Goal: Register for event/course

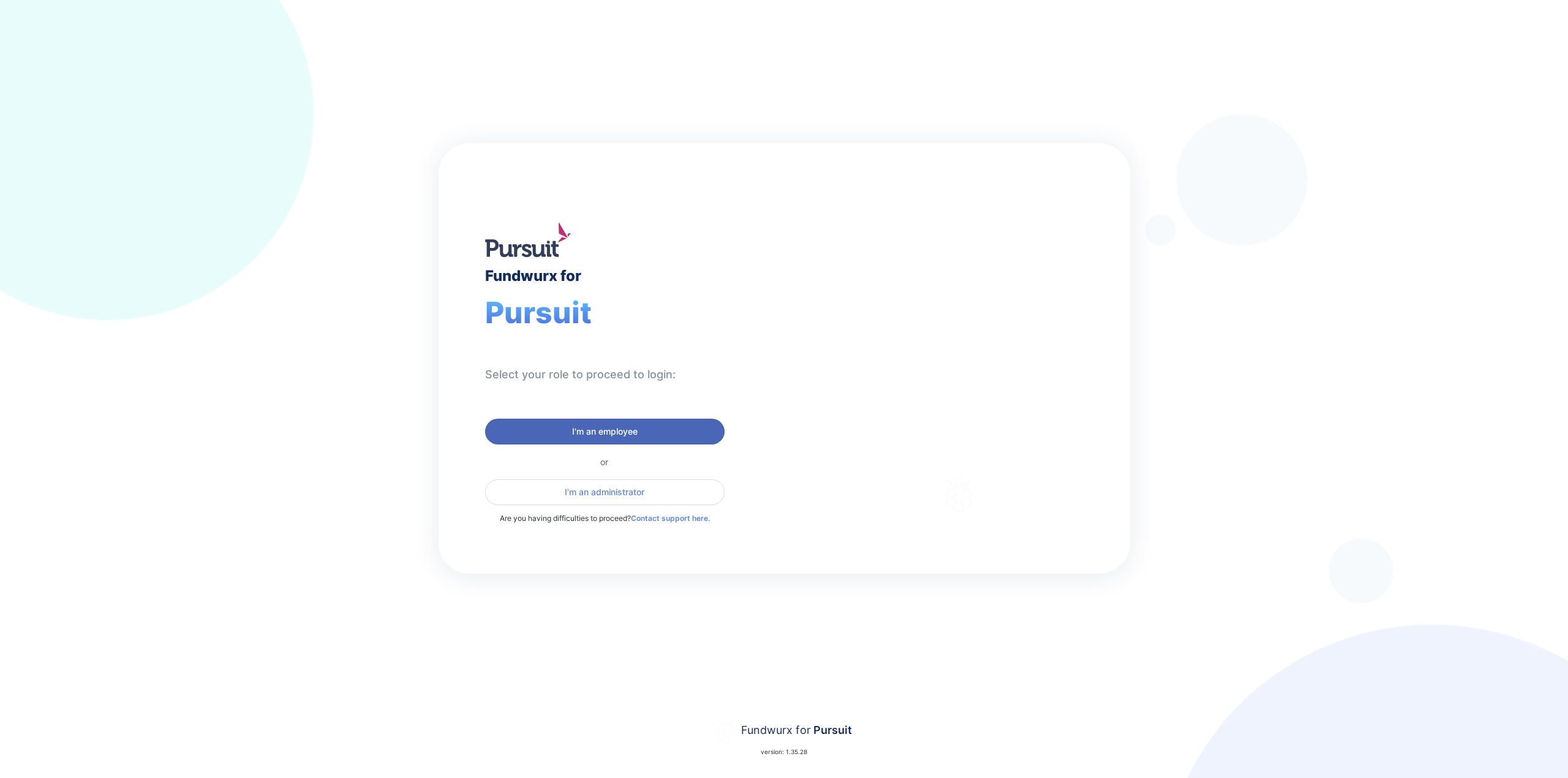
click at [577, 440] on button "I'm an employee" at bounding box center [605, 431] width 240 height 26
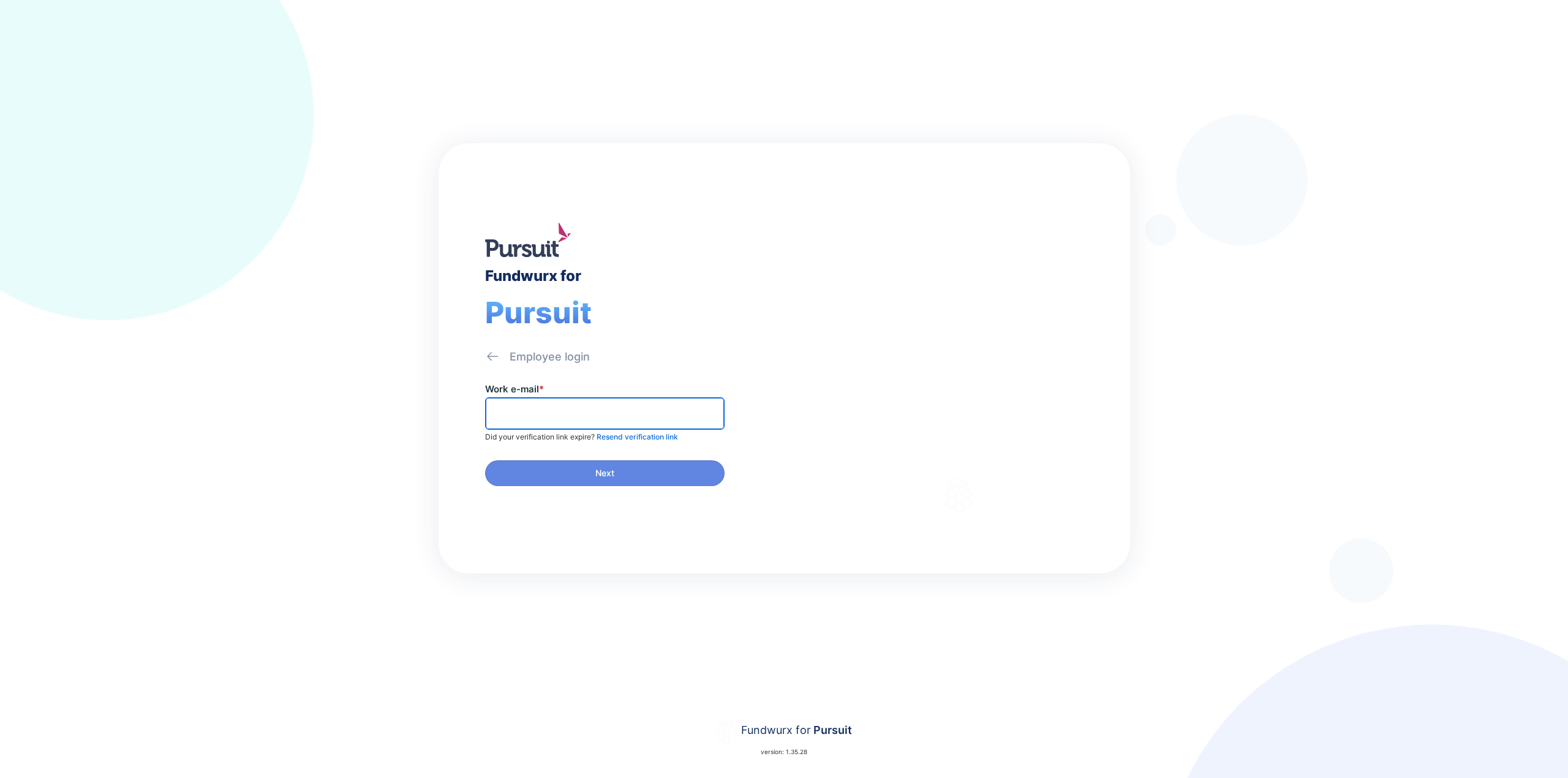
click at [538, 415] on input "text" at bounding box center [604, 413] width 228 height 19
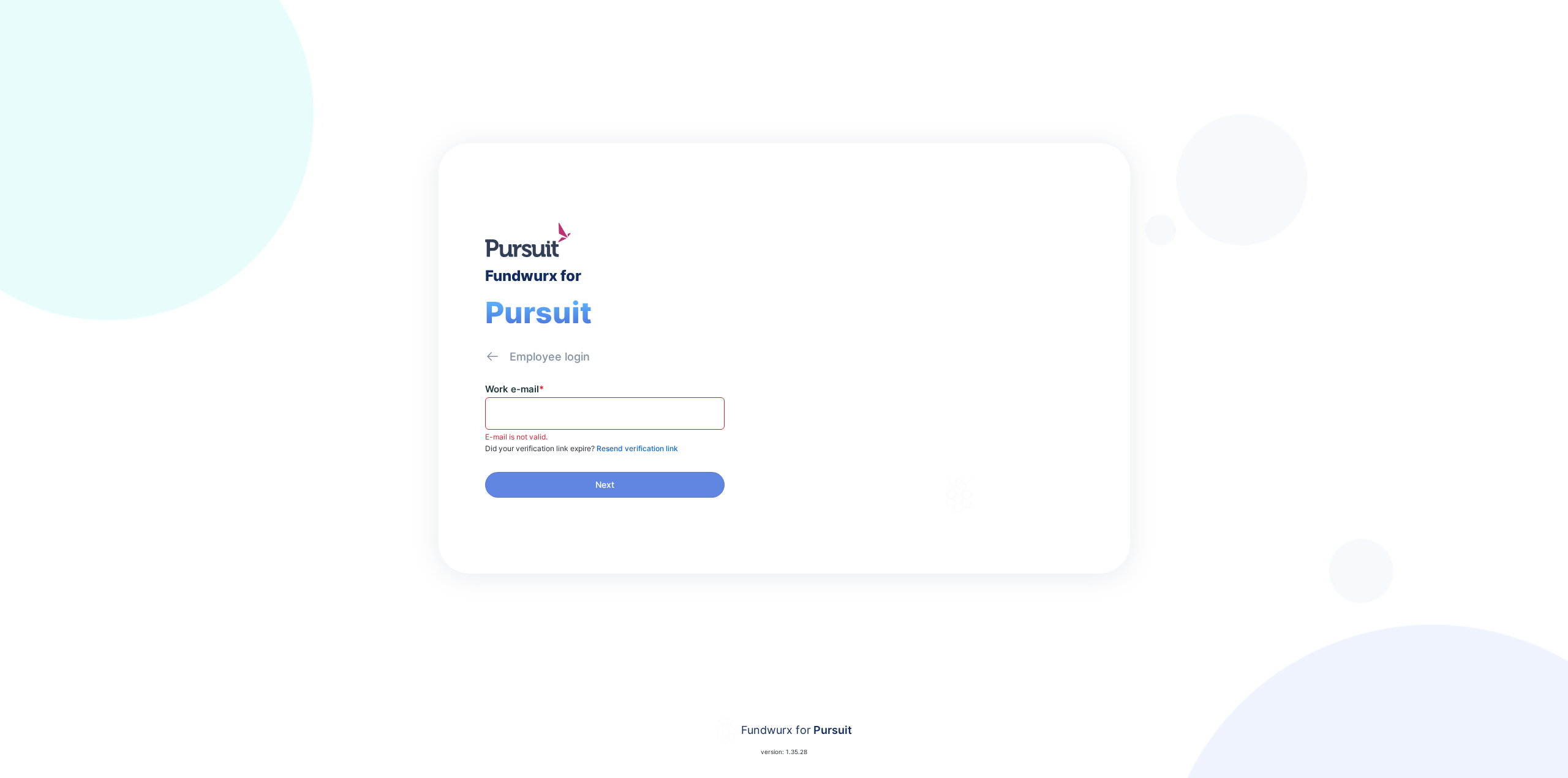
drag, startPoint x: 530, startPoint y: 386, endPoint x: 530, endPoint y: 396, distance: 10.0
click at [530, 386] on label "Work e-mail *" at bounding box center [514, 389] width 59 height 12
click at [530, 398] on span at bounding box center [605, 413] width 240 height 32
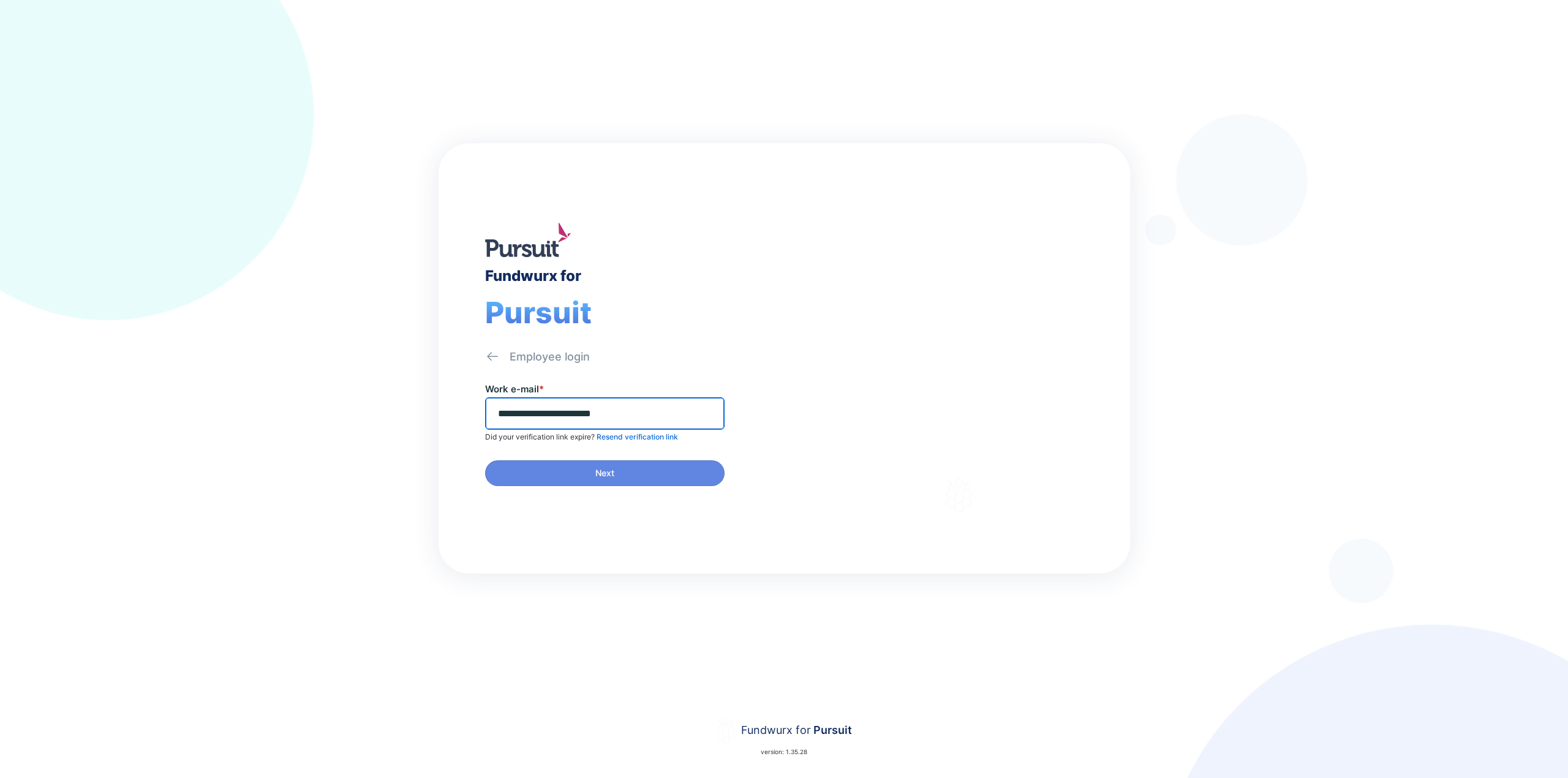
type input "**********"
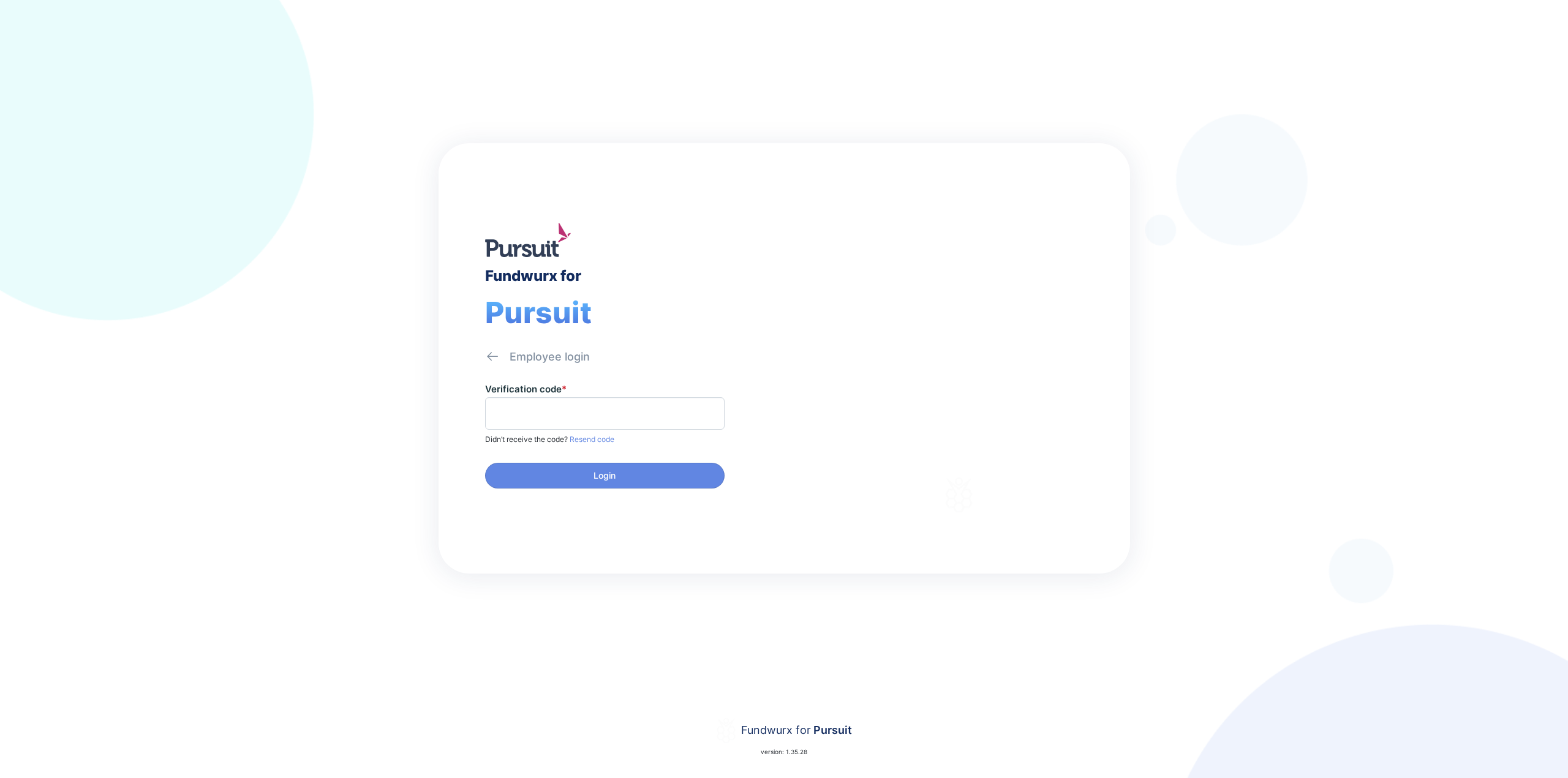
click at [527, 423] on span at bounding box center [605, 413] width 240 height 32
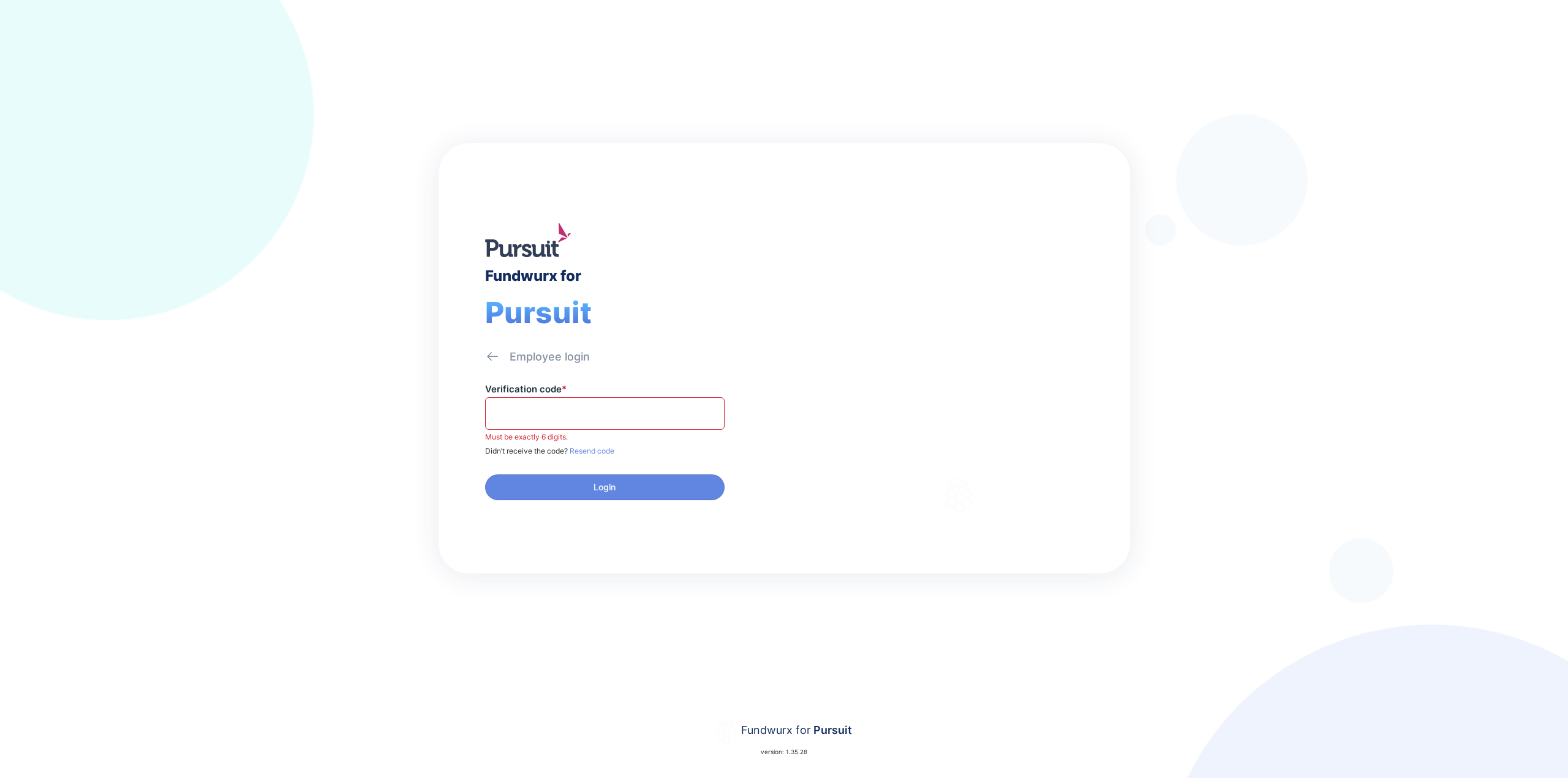
click at [547, 398] on span at bounding box center [605, 413] width 240 height 32
click at [546, 406] on input "text" at bounding box center [604, 413] width 228 height 19
paste input "******"
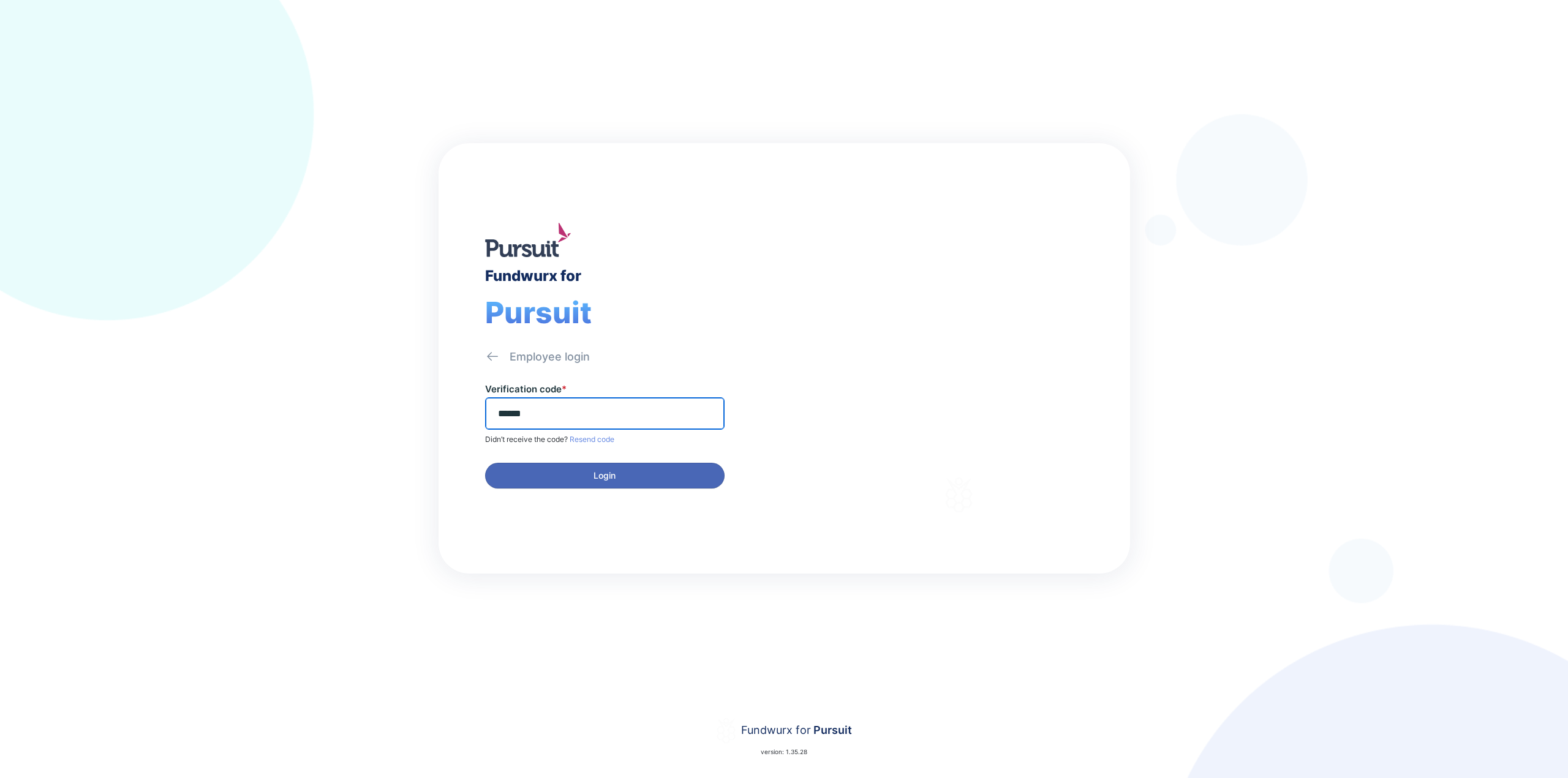
type input "******"
click at [678, 478] on span "Login" at bounding box center [605, 476] width 224 height 13
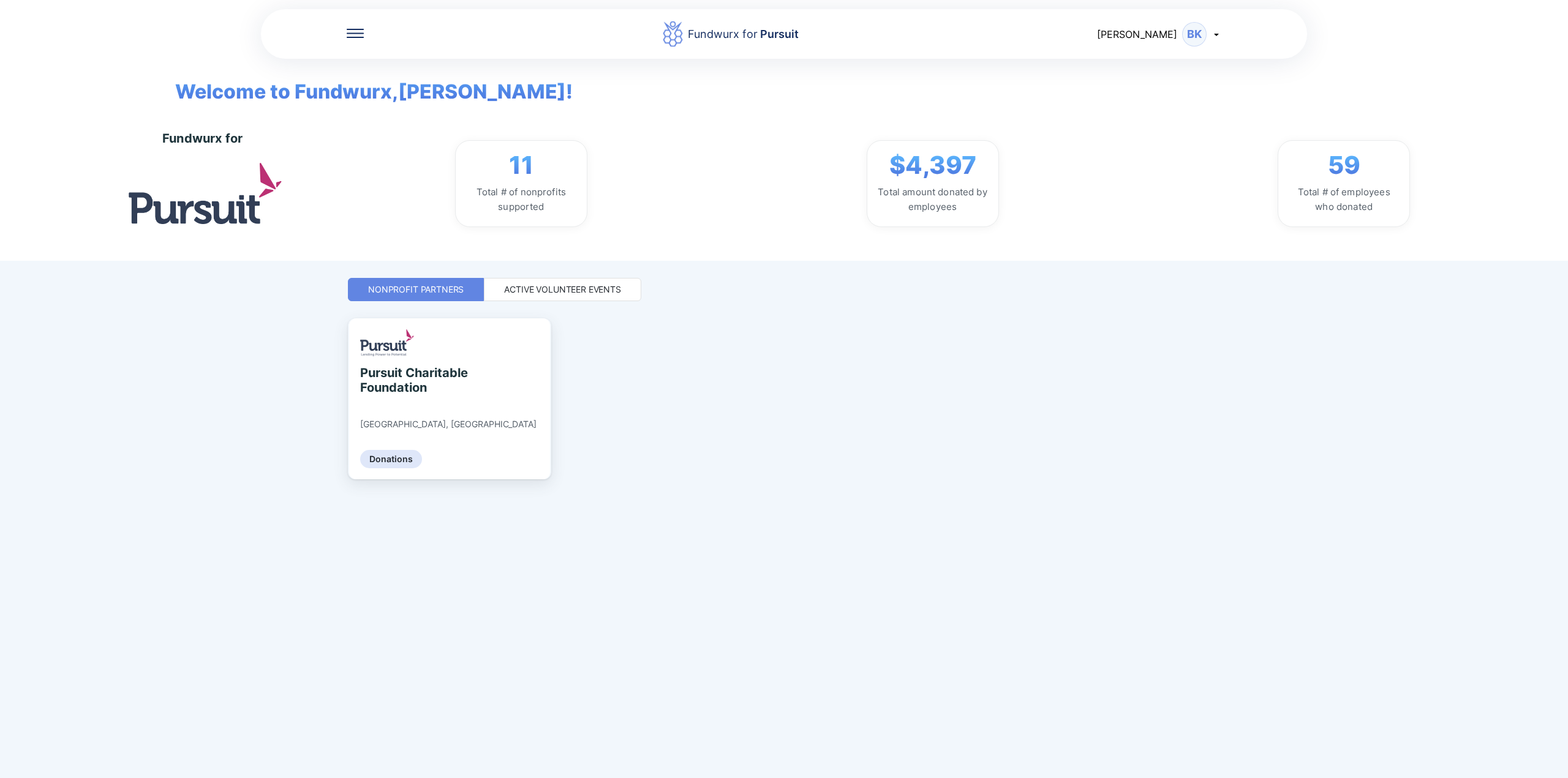
click at [579, 285] on div "Active Volunteer Events" at bounding box center [563, 290] width 117 height 13
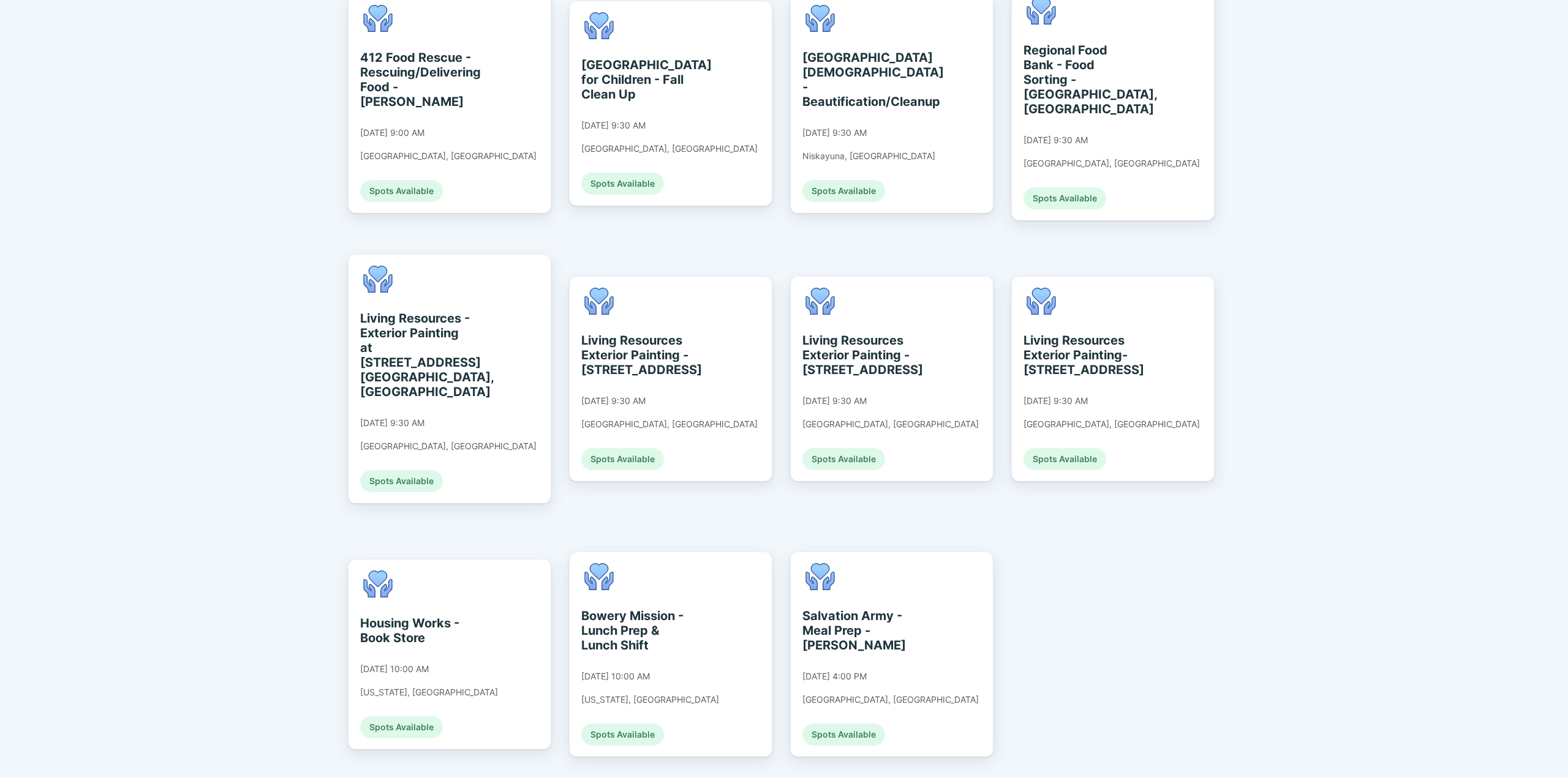
scroll to position [623, 0]
click at [680, 335] on div "Living Resources Exterior Painting - [STREET_ADDRESS]" at bounding box center [637, 355] width 112 height 44
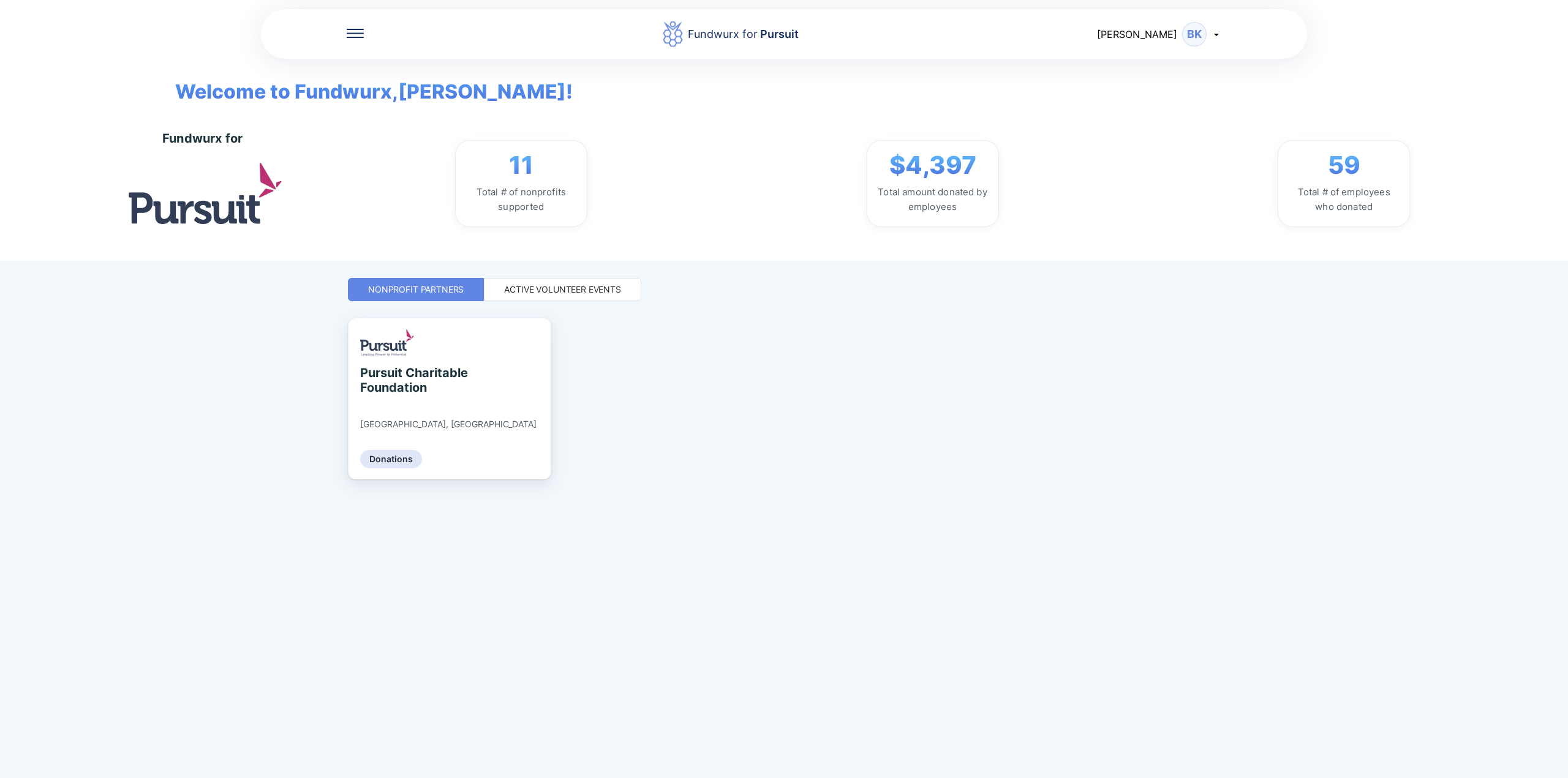
click at [517, 300] on div "Active Volunteer Events" at bounding box center [563, 289] width 158 height 23
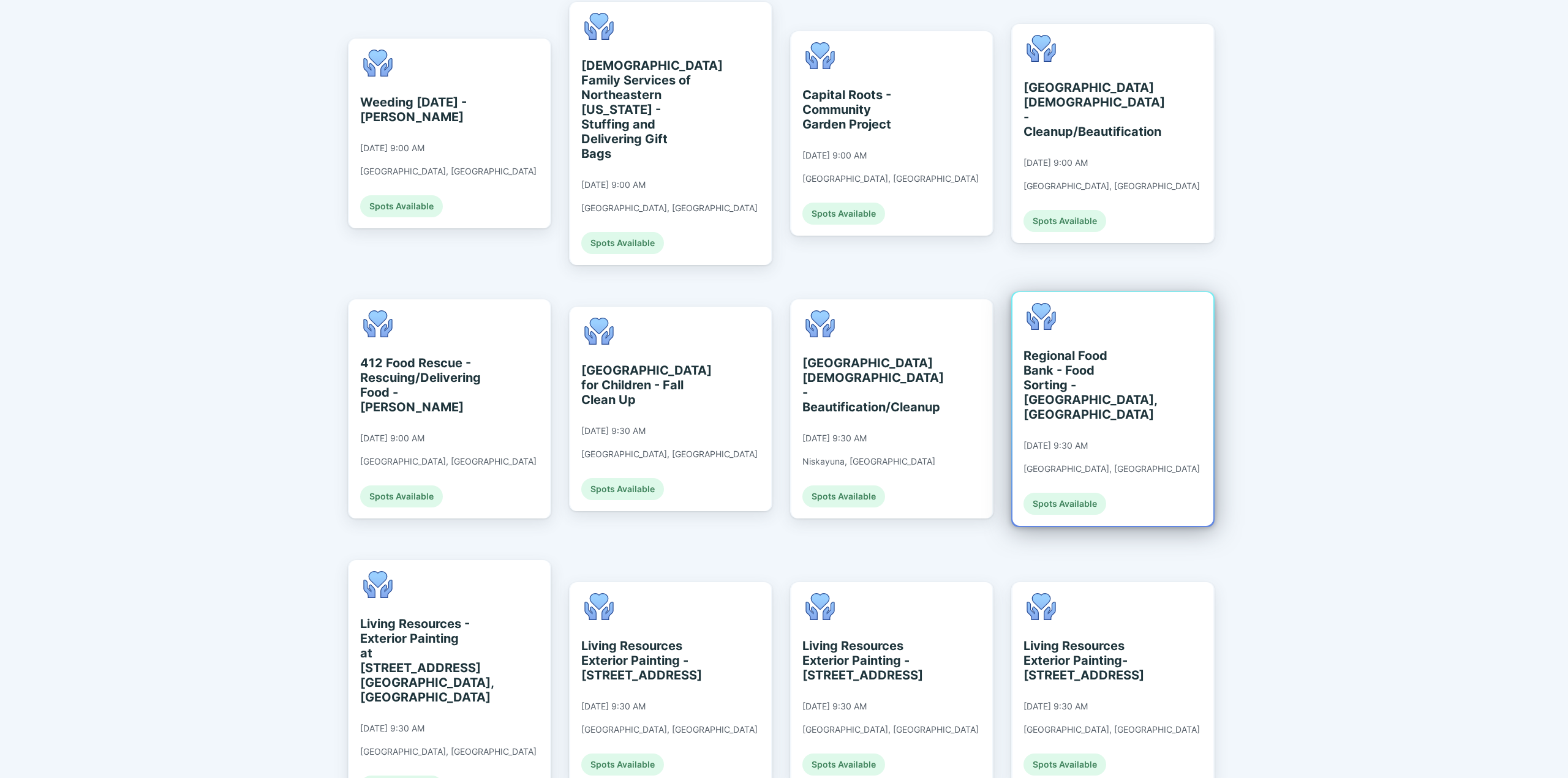
scroll to position [378, 0]
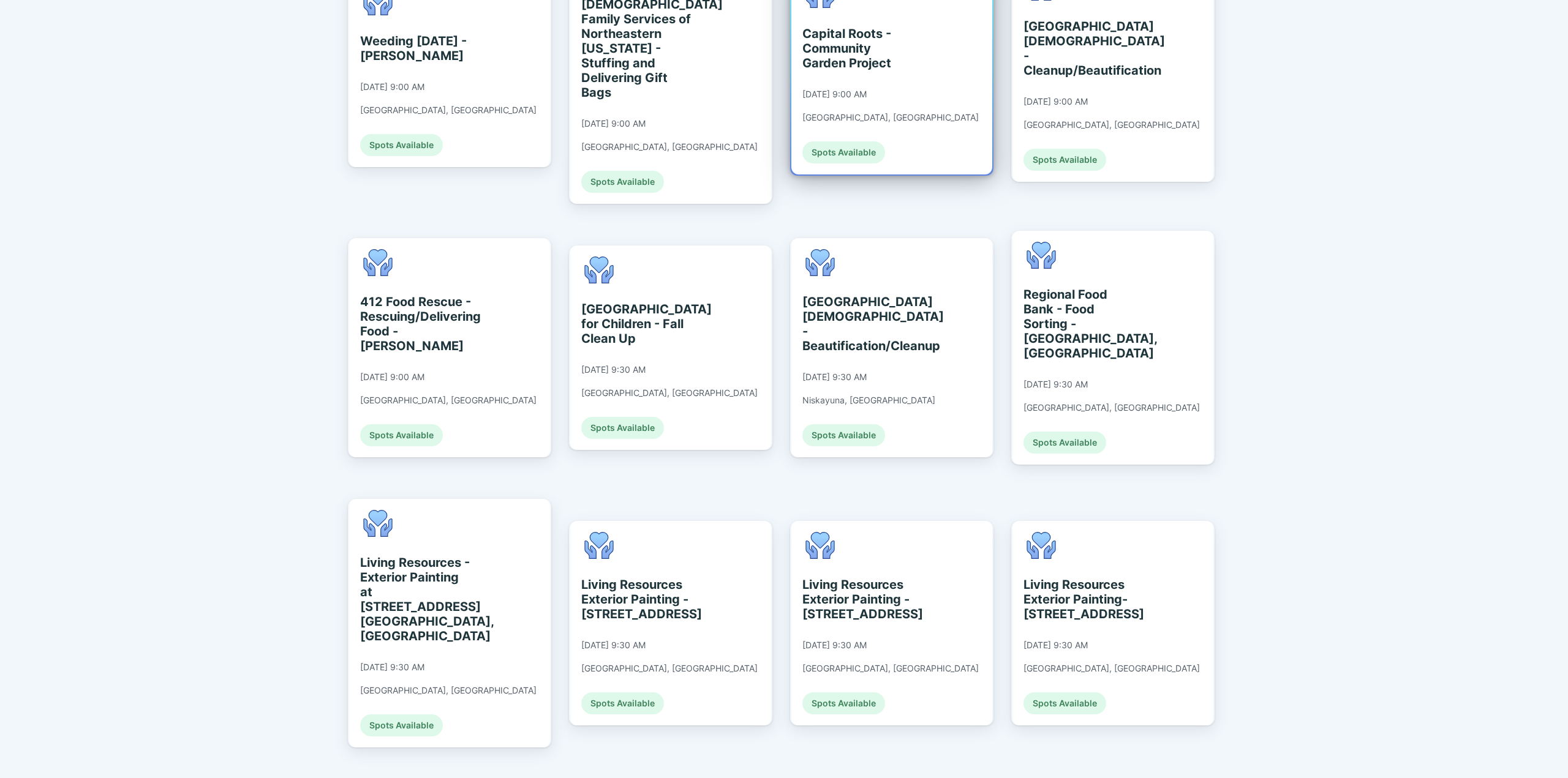
click at [950, 128] on div "Capital Roots - Community Garden Project [DATE] 9:00 AM [GEOGRAPHIC_DATA], [GEO…" at bounding box center [892, 72] width 201 height 204
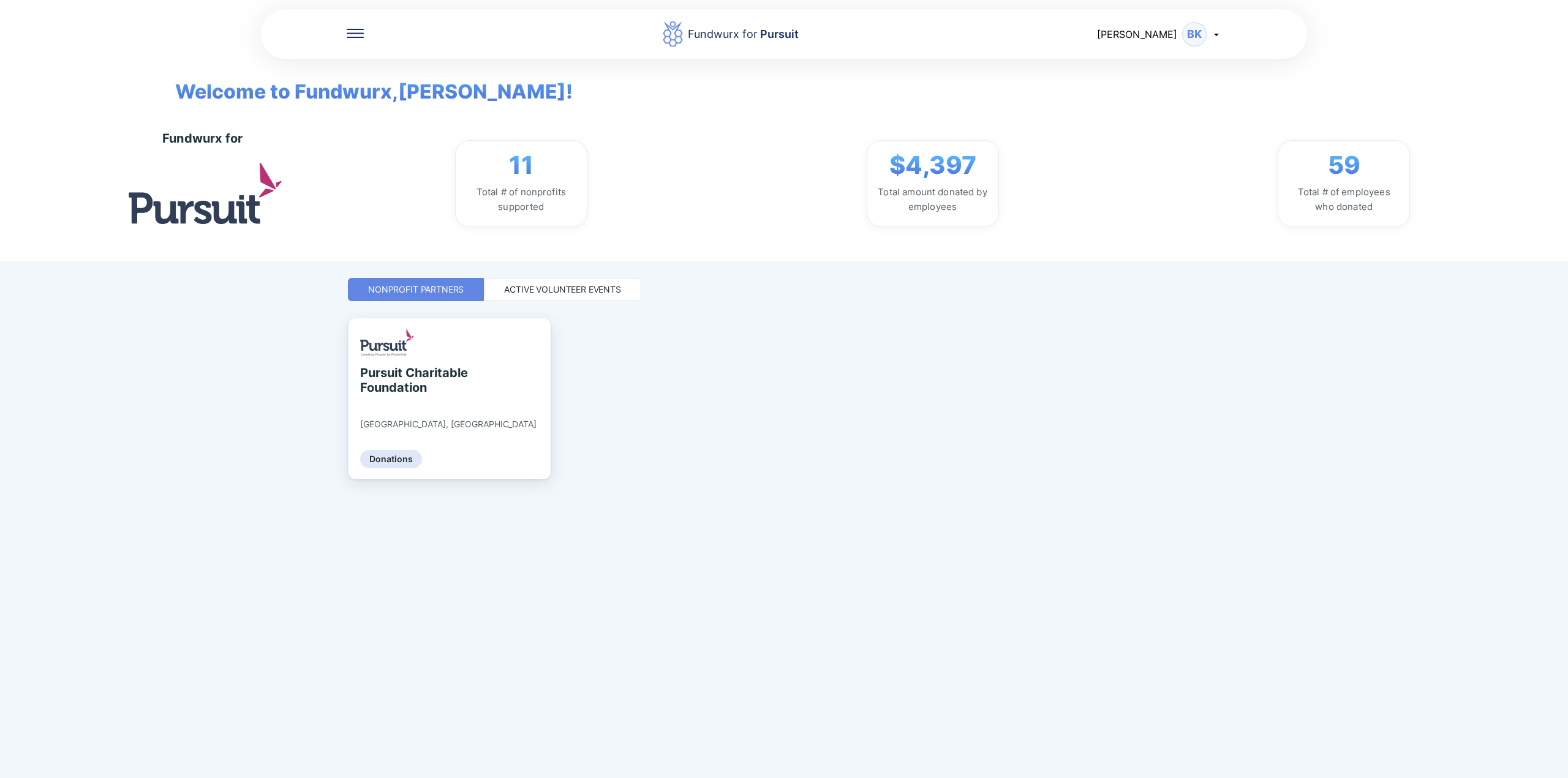
drag, startPoint x: 531, startPoint y: 288, endPoint x: 569, endPoint y: 309, distance: 43.4
click at [531, 288] on div "Active Volunteer Events" at bounding box center [563, 290] width 117 height 13
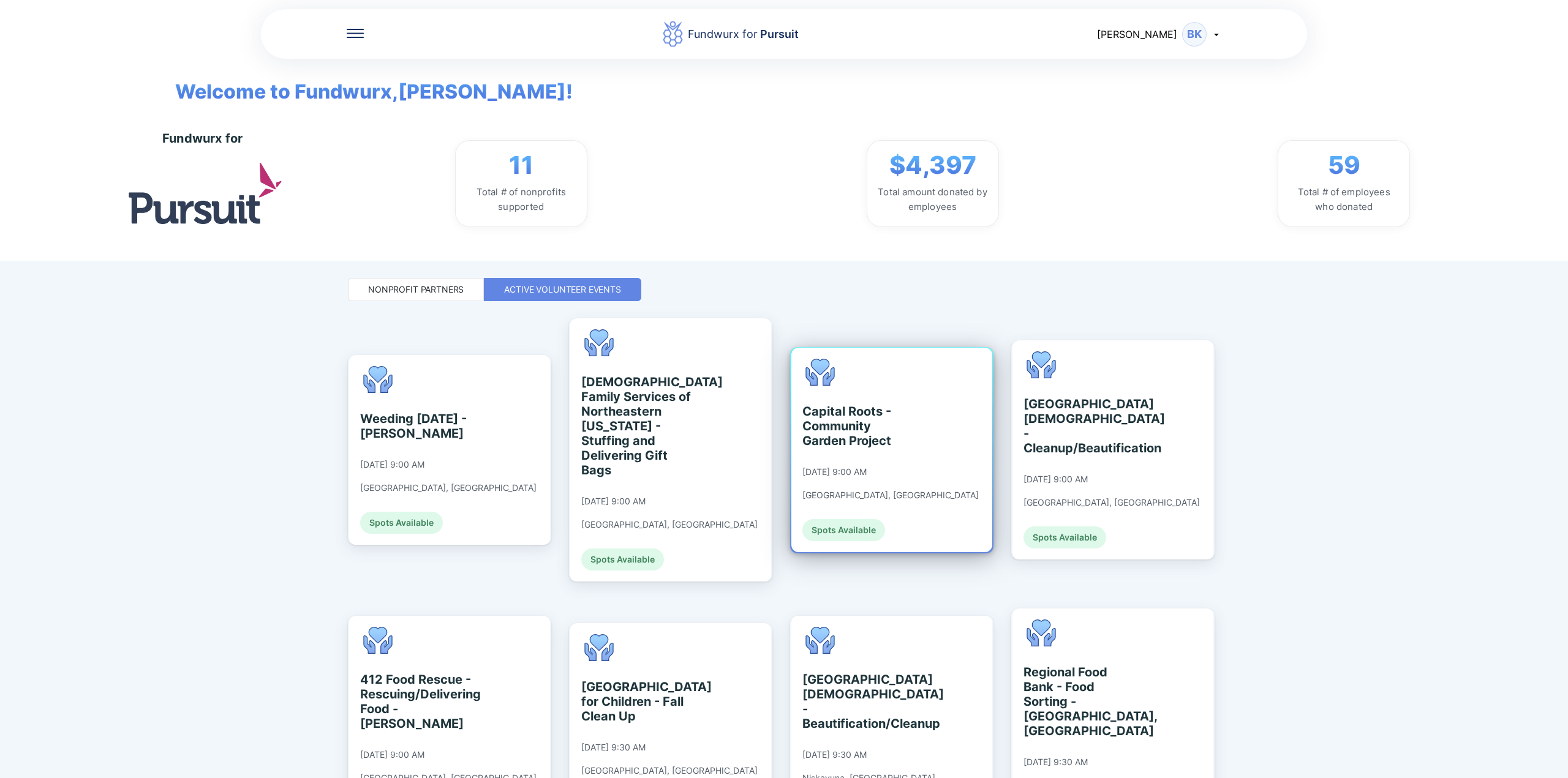
click at [861, 404] on div "Capital Roots - Community Garden Project" at bounding box center [858, 426] width 112 height 44
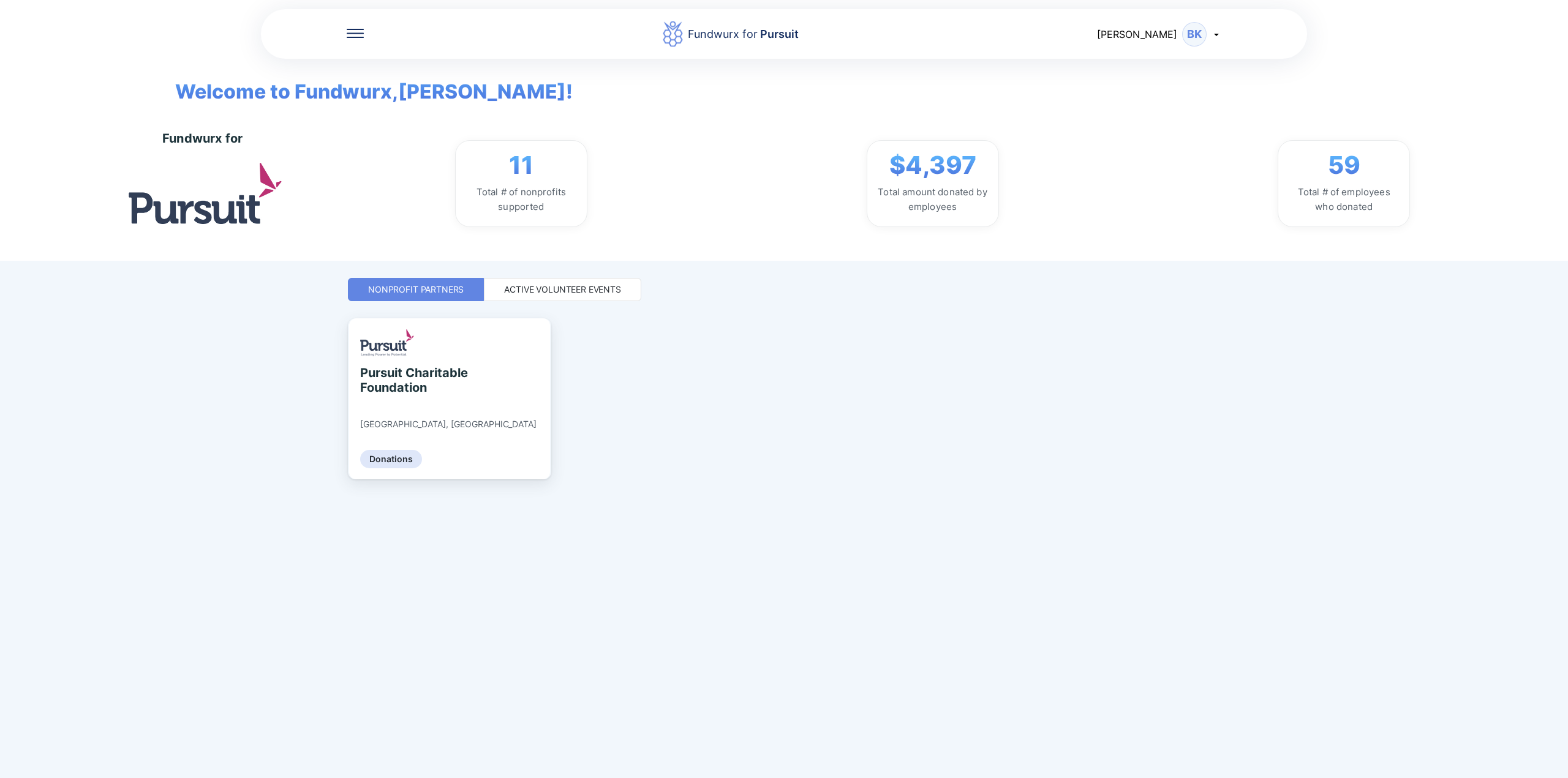
click at [532, 285] on div "Active Volunteer Events" at bounding box center [563, 290] width 117 height 13
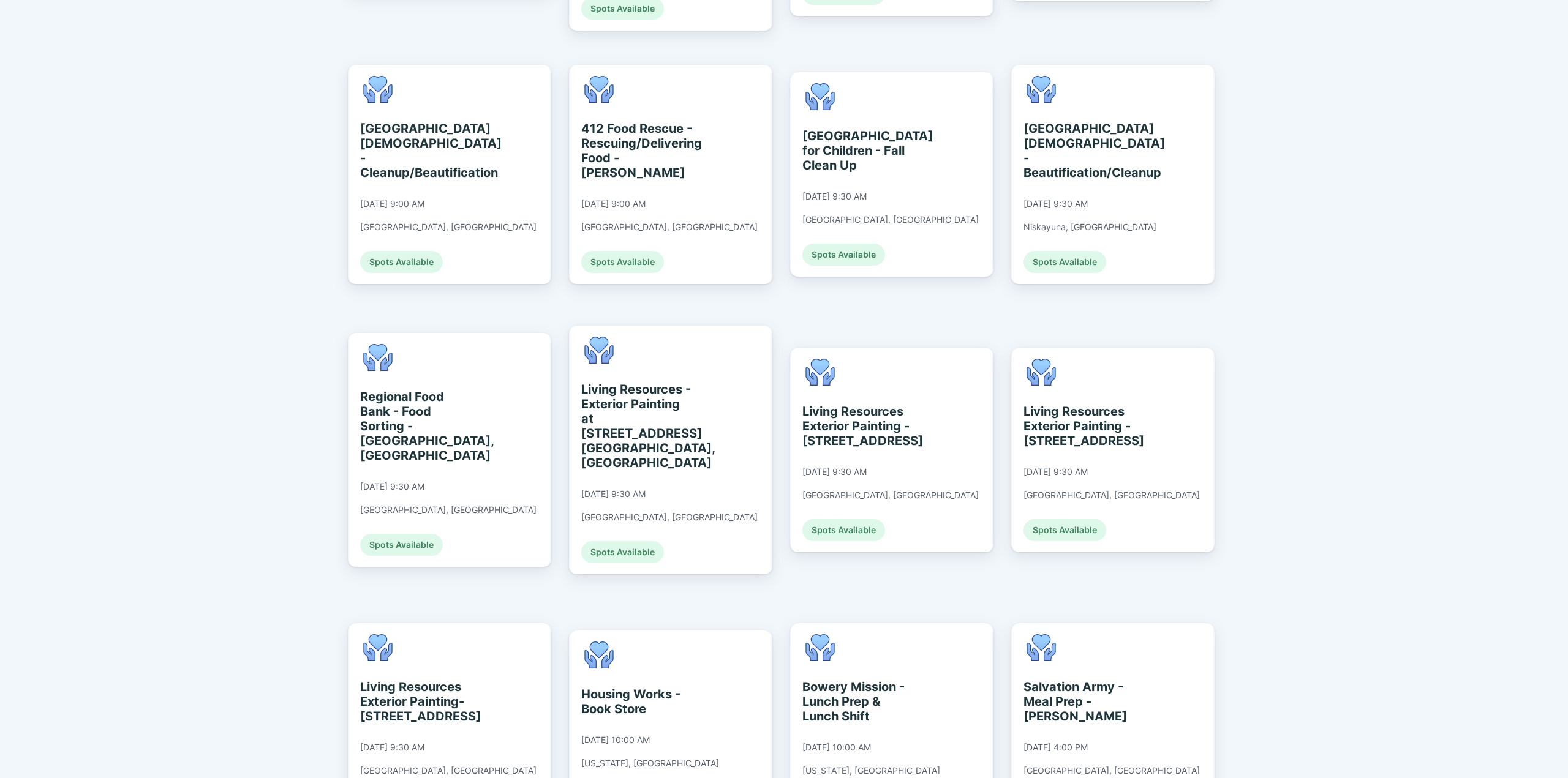
scroll to position [623, 0]
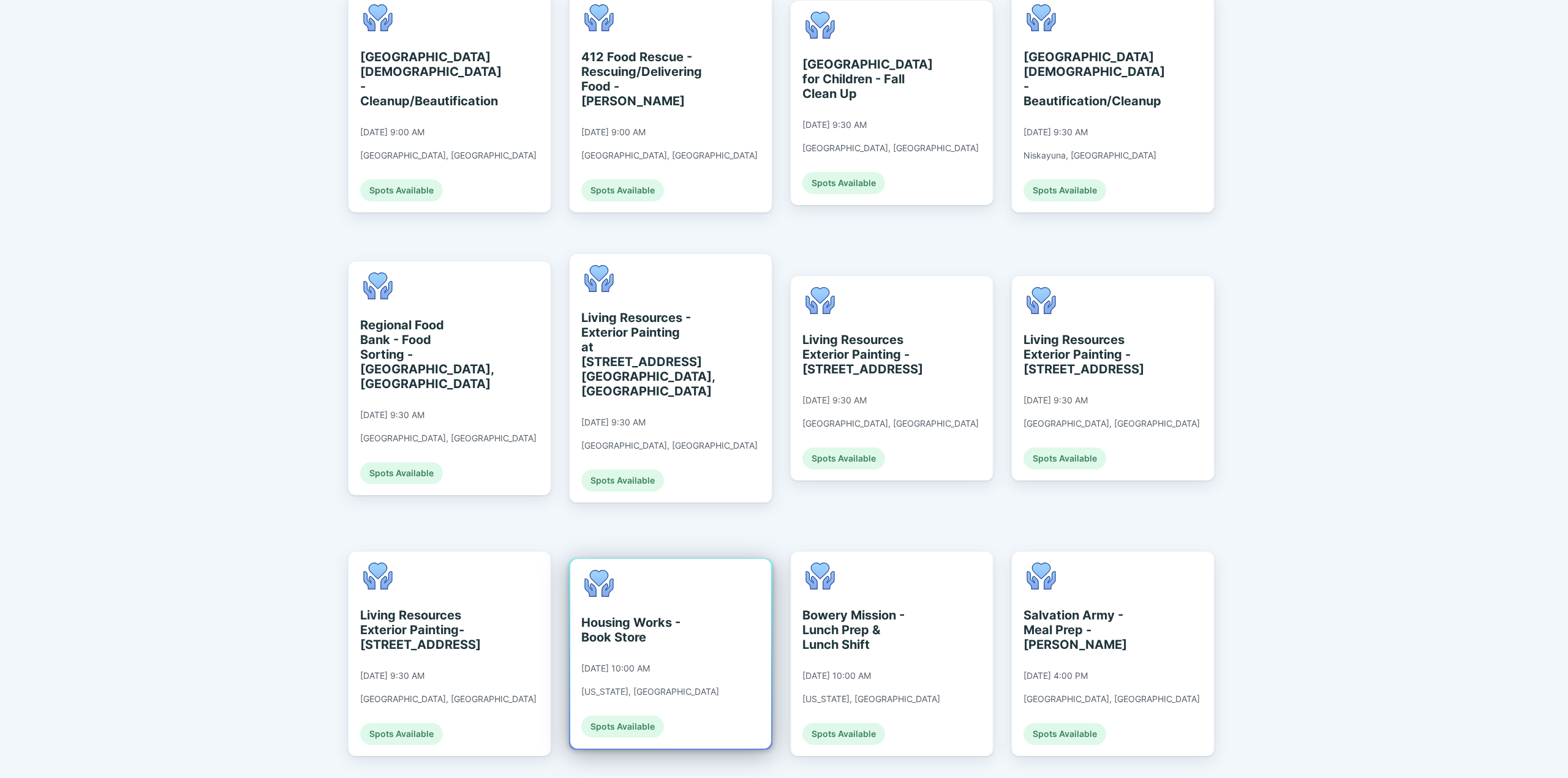
click at [685, 570] on div "Housing Works - Book Store [DATE] 10:00 AM [US_STATE], [GEOGRAPHIC_DATA] Spots …" at bounding box center [650, 654] width 138 height 168
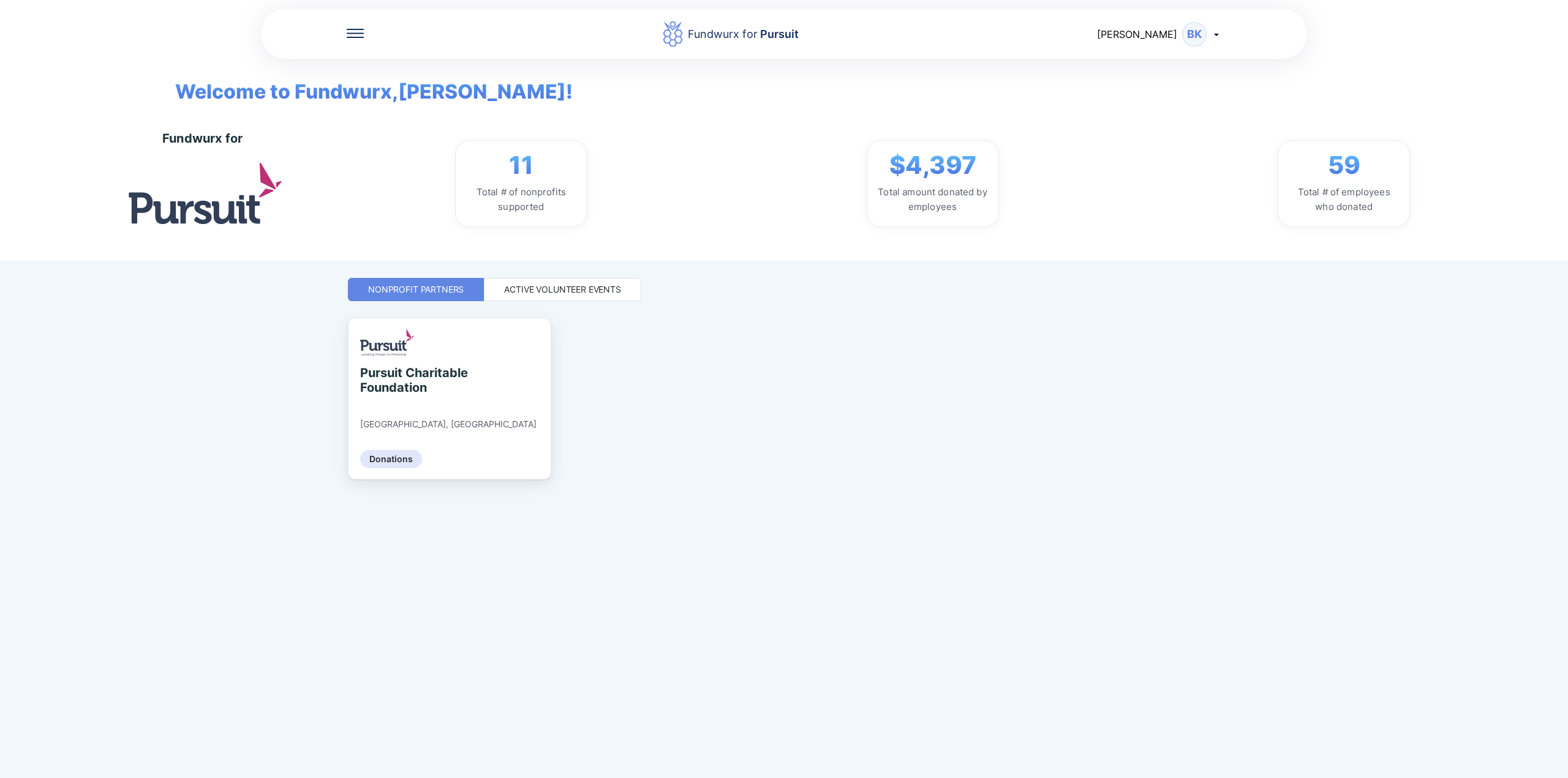
click at [611, 290] on div "Active Volunteer Events" at bounding box center [563, 290] width 117 height 13
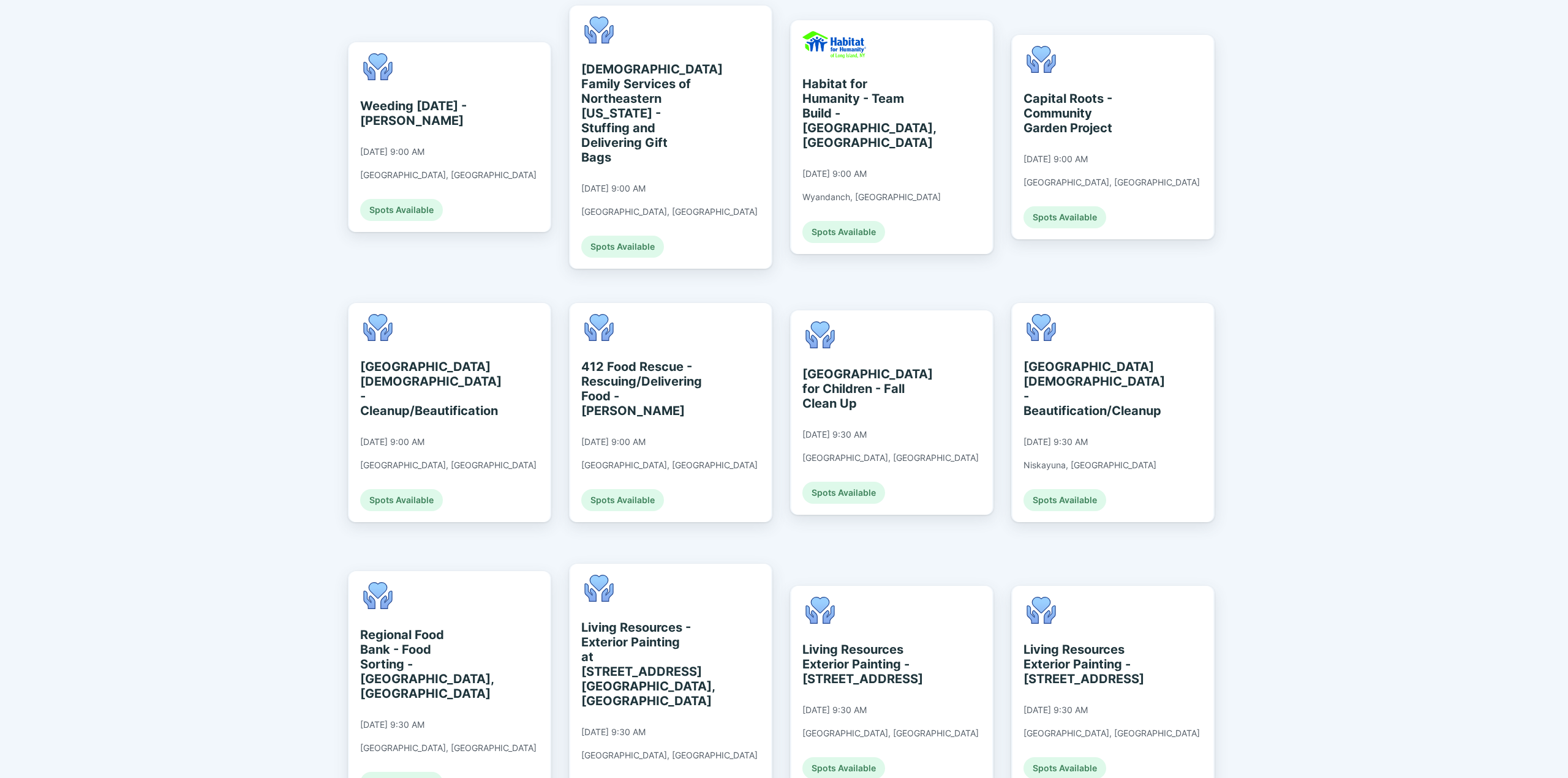
scroll to position [367, 0]
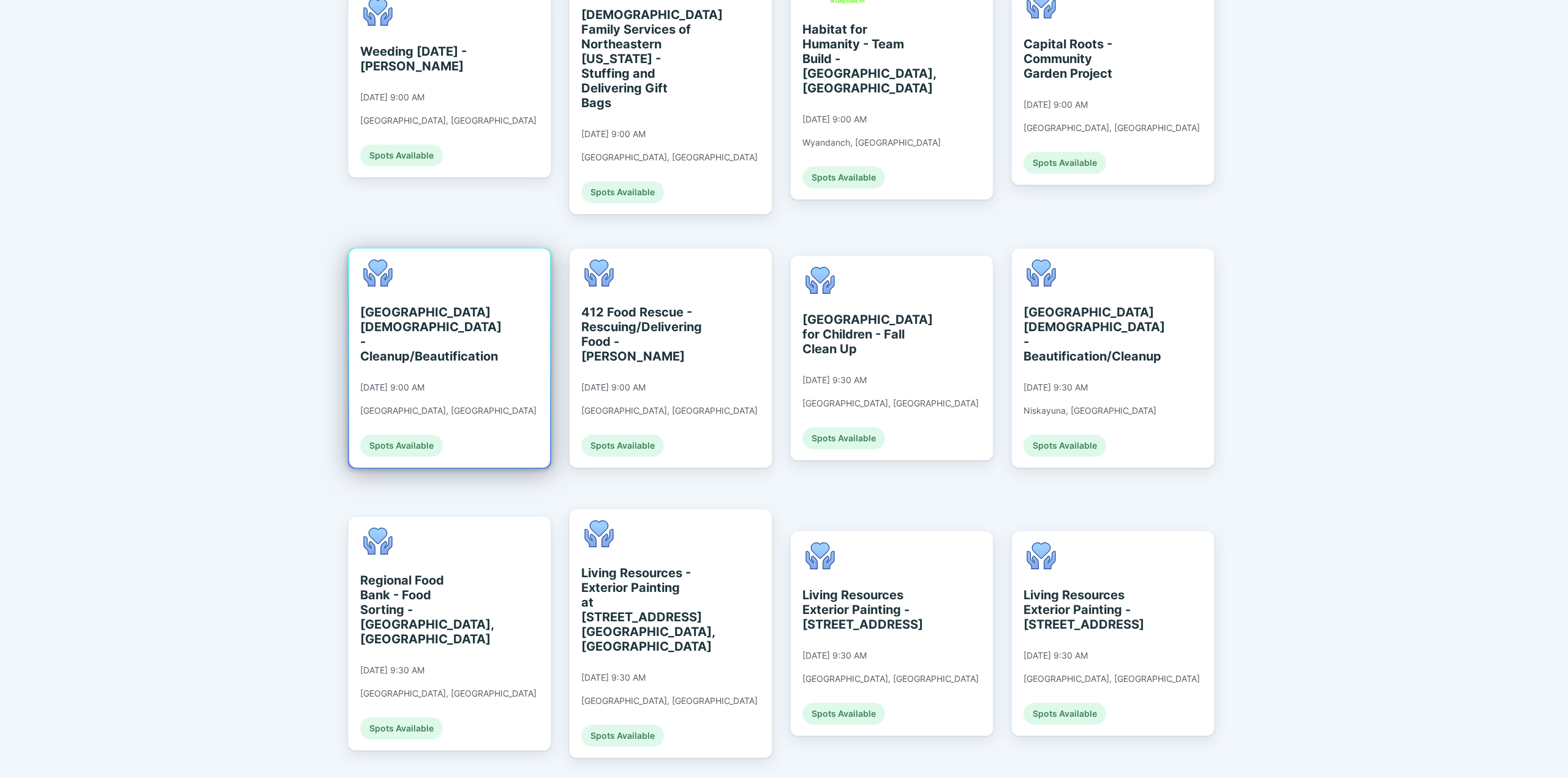
click at [459, 341] on div "[GEOGRAPHIC_DATA][DEMOGRAPHIC_DATA] - Cleanup/Beautification" at bounding box center [416, 334] width 112 height 59
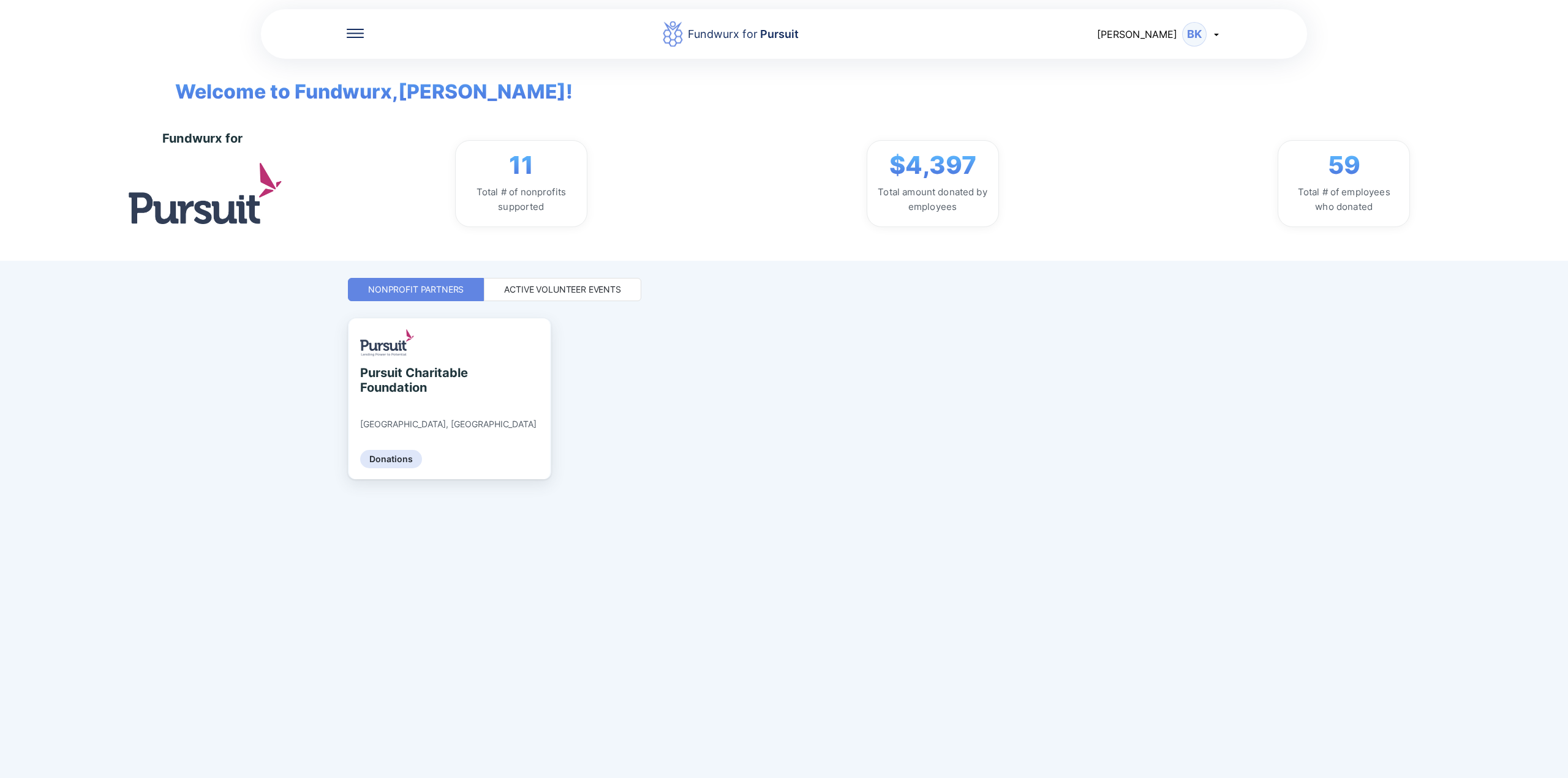
click at [627, 294] on div "Active Volunteer Events" at bounding box center [563, 289] width 158 height 23
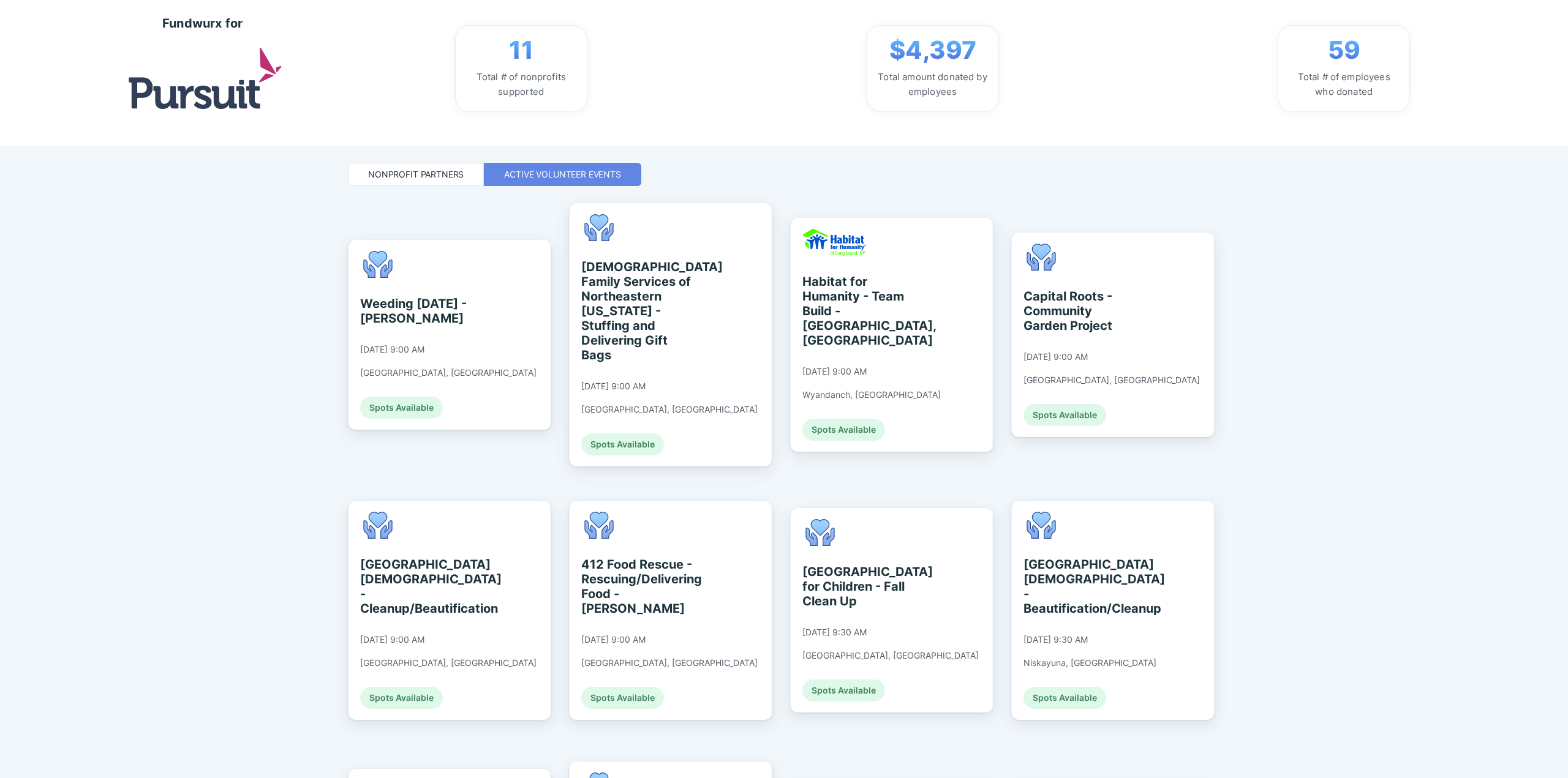
scroll to position [306, 0]
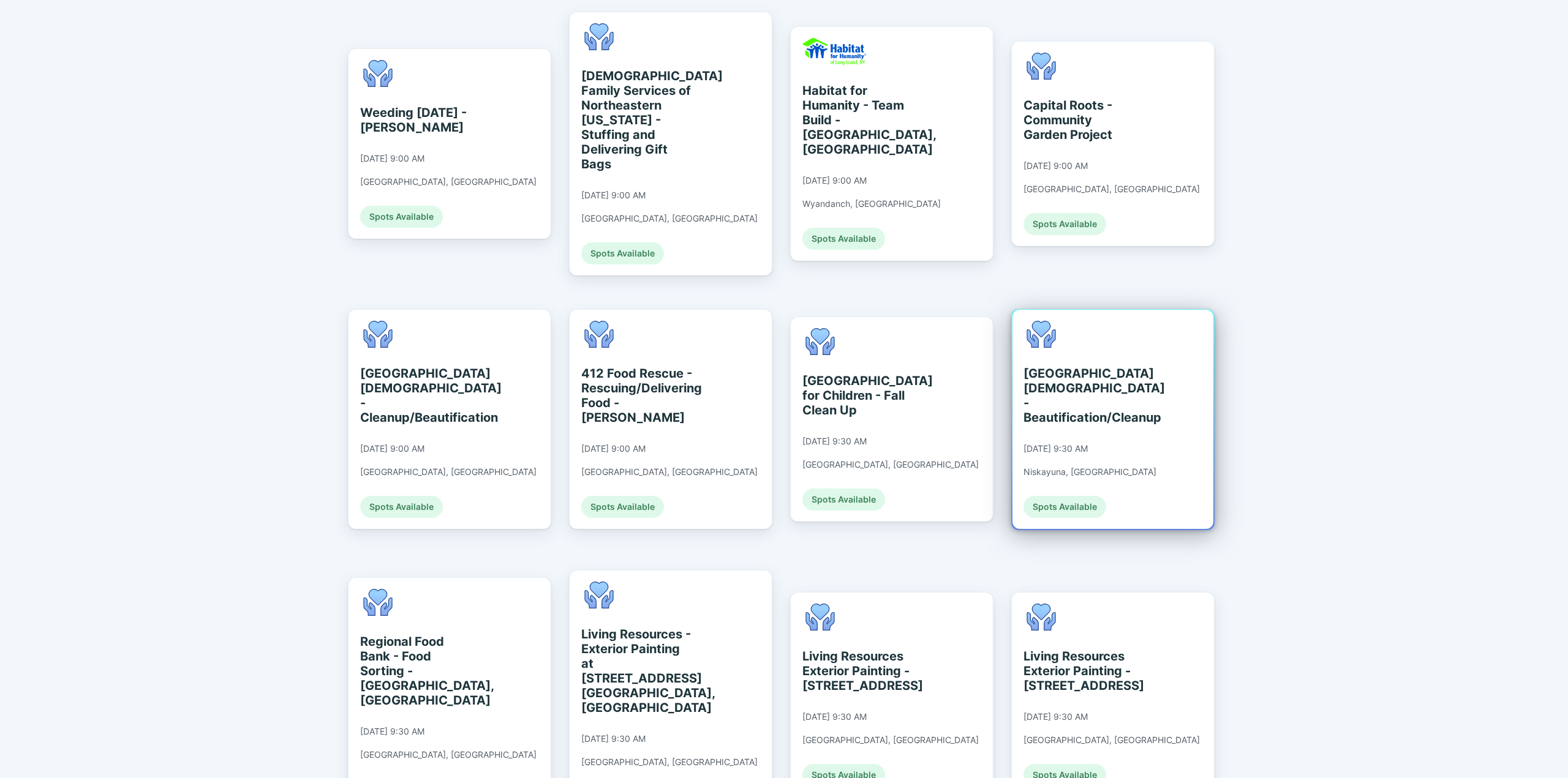
click at [1046, 392] on div "[GEOGRAPHIC_DATA][DEMOGRAPHIC_DATA] - Beautification/Cleanup" at bounding box center [1080, 395] width 112 height 59
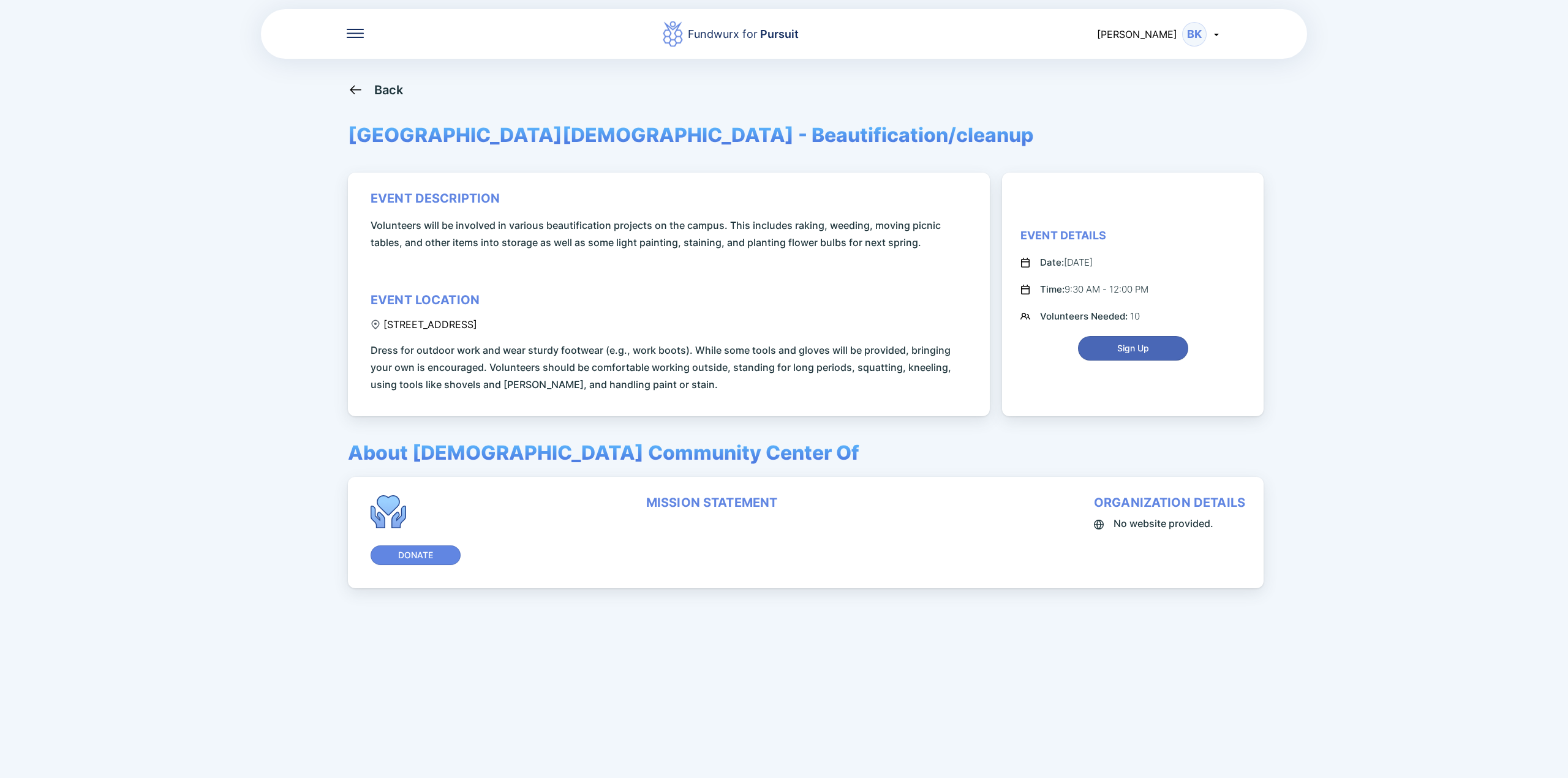
click at [1095, 346] on span "Sign Up" at bounding box center [1133, 348] width 95 height 13
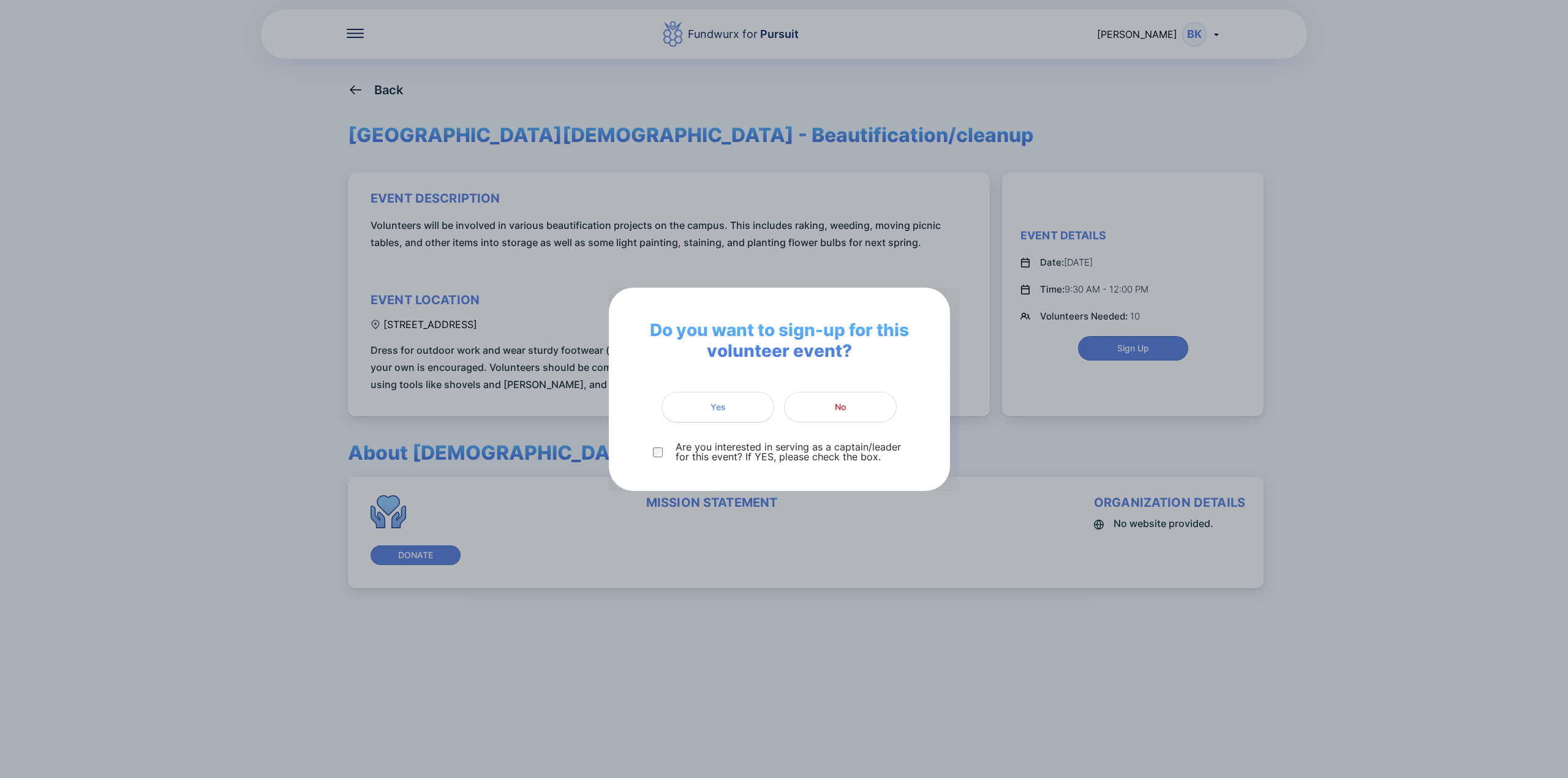
click at [723, 399] on button "Yes" at bounding box center [718, 407] width 113 height 30
